Goal: Find specific page/section: Find specific page/section

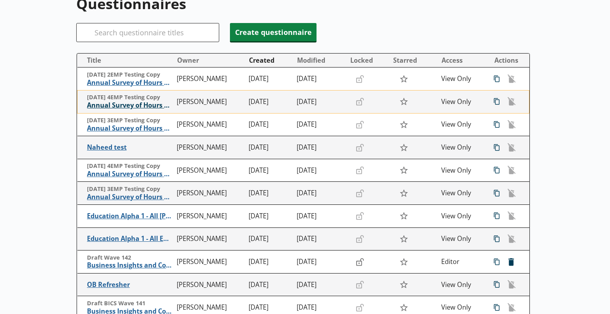
scroll to position [119, 0]
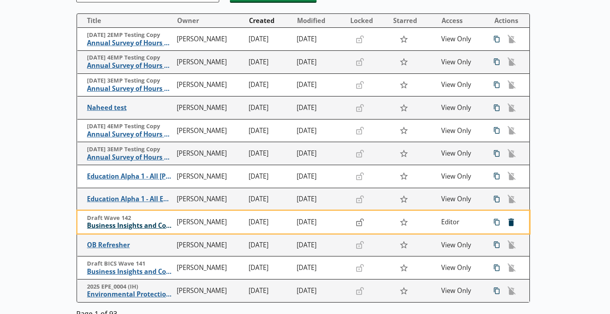
click at [148, 223] on span "Business Insights and Conditions Survey (BICS)" at bounding box center [130, 226] width 86 height 8
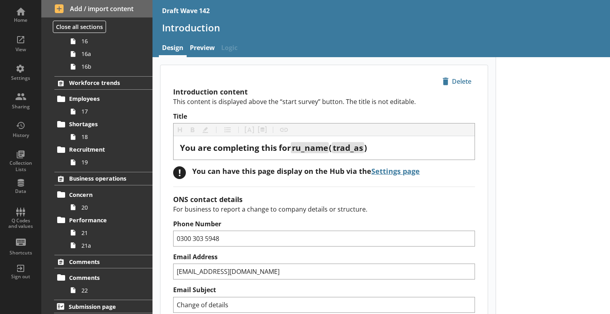
scroll to position [558, 0]
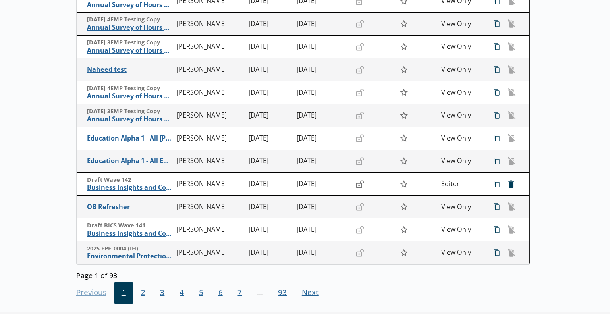
scroll to position [159, 0]
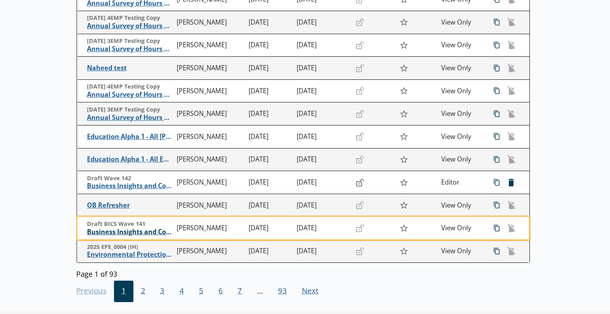
click at [124, 231] on span "Business Insights and Conditions Survey (BICS)" at bounding box center [130, 232] width 86 height 8
